Goal: Check status: Check status

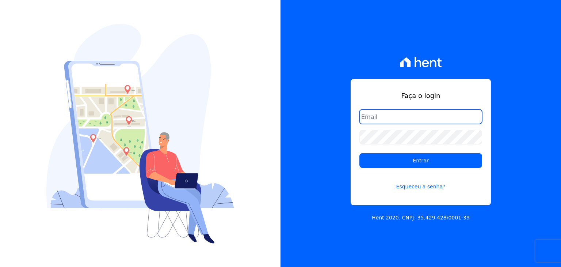
click at [391, 114] on input "email" at bounding box center [420, 116] width 123 height 15
type input "[EMAIL_ADDRESS][DOMAIN_NAME]"
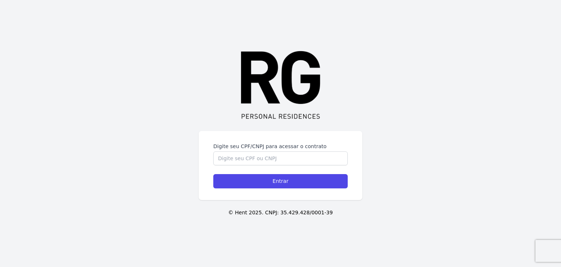
click at [246, 165] on form "Digite seu CPF/CNPJ para acessar o contrato Entrar" at bounding box center [280, 165] width 134 height 46
click at [252, 164] on input "Digite seu CPF/CNPJ para acessar o contrato" at bounding box center [280, 158] width 134 height 14
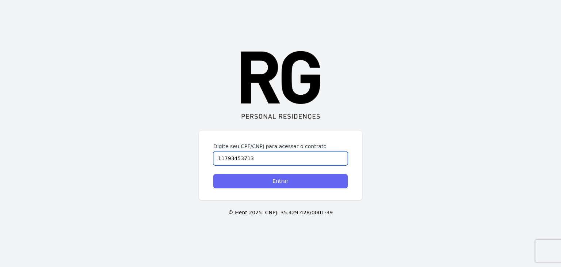
type input "11793453713"
click at [256, 177] on input "Entrar" at bounding box center [280, 181] width 134 height 14
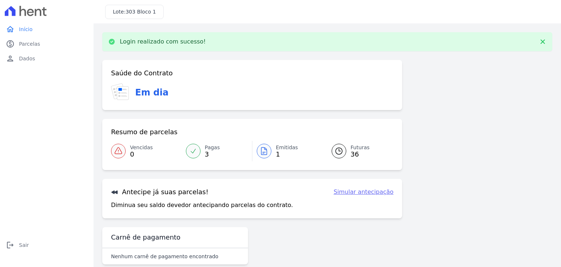
click at [336, 152] on icon at bounding box center [339, 150] width 9 height 9
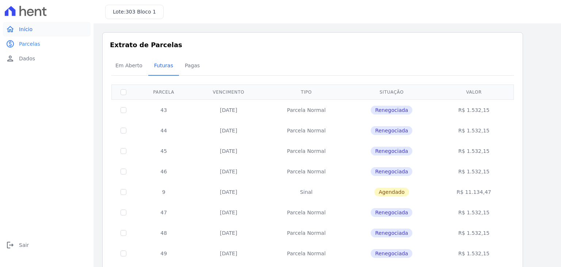
click at [28, 29] on span "Início" at bounding box center [26, 29] width 14 height 7
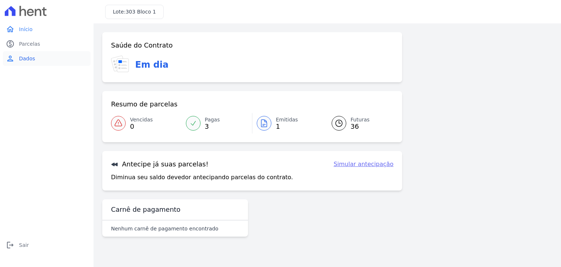
click at [22, 59] on span "Dados" at bounding box center [27, 58] width 16 height 7
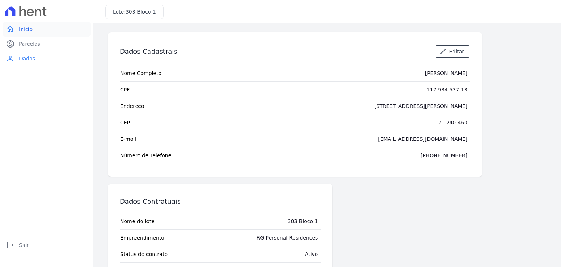
click at [26, 32] on span "Início" at bounding box center [26, 29] width 14 height 7
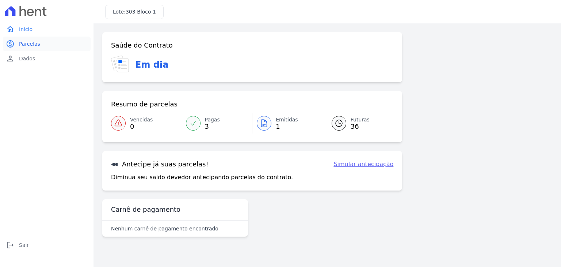
click at [24, 42] on span "Parcelas" at bounding box center [29, 43] width 21 height 7
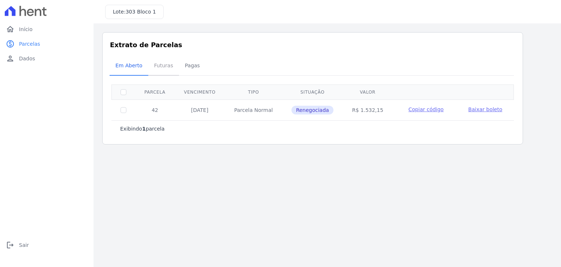
click at [163, 66] on span "Futuras" at bounding box center [164, 65] width 28 height 15
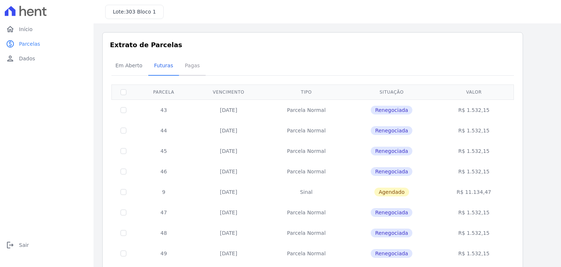
click at [187, 66] on span "Pagas" at bounding box center [192, 65] width 24 height 15
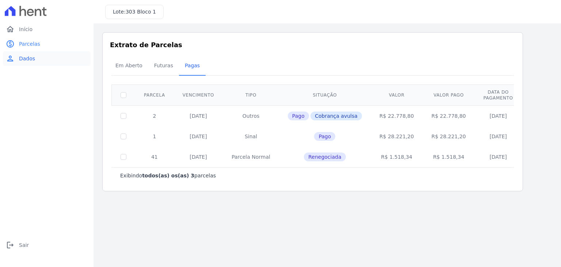
click at [28, 63] on link "person Dados" at bounding box center [47, 58] width 88 height 15
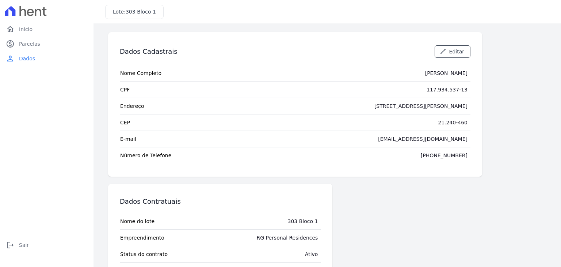
click at [21, 133] on div "home Início home Início paid Parcelas paid Parcelas person Dados person Dados l…" at bounding box center [47, 141] width 88 height 239
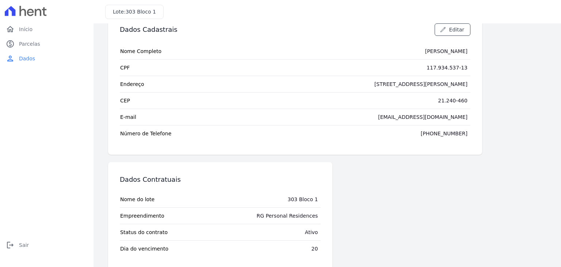
scroll to position [33, 0]
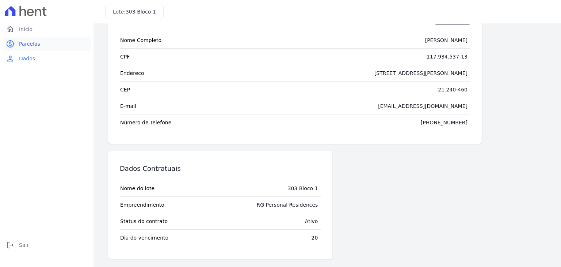
click at [28, 46] on span "Parcelas" at bounding box center [29, 43] width 21 height 7
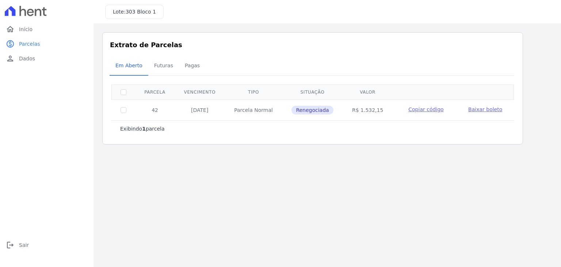
drag, startPoint x: 188, startPoint y: 111, endPoint x: 215, endPoint y: 111, distance: 26.3
click at [215, 111] on td "[DATE]" at bounding box center [200, 109] width 50 height 21
click at [28, 33] on link "home Início" at bounding box center [47, 29] width 88 height 15
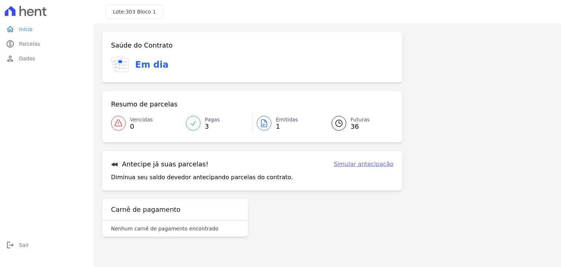
click at [353, 129] on span "36" at bounding box center [360, 126] width 19 height 6
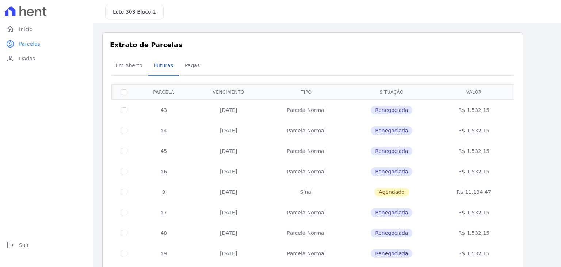
drag, startPoint x: 465, startPoint y: 111, endPoint x: 492, endPoint y: 111, distance: 27.0
click at [492, 111] on td "R$ 1.532,15" at bounding box center [473, 109] width 77 height 21
click at [478, 112] on td "R$ 1.532,15" at bounding box center [473, 109] width 77 height 21
drag, startPoint x: 466, startPoint y: 110, endPoint x: 490, endPoint y: 111, distance: 24.2
click at [490, 111] on td "R$ 1.532,15" at bounding box center [473, 109] width 77 height 21
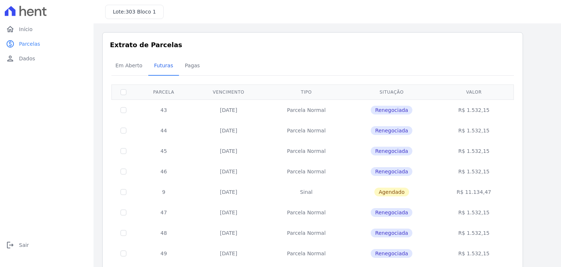
copy td "R$ 1.532,15"
